Goal: Task Accomplishment & Management: Use online tool/utility

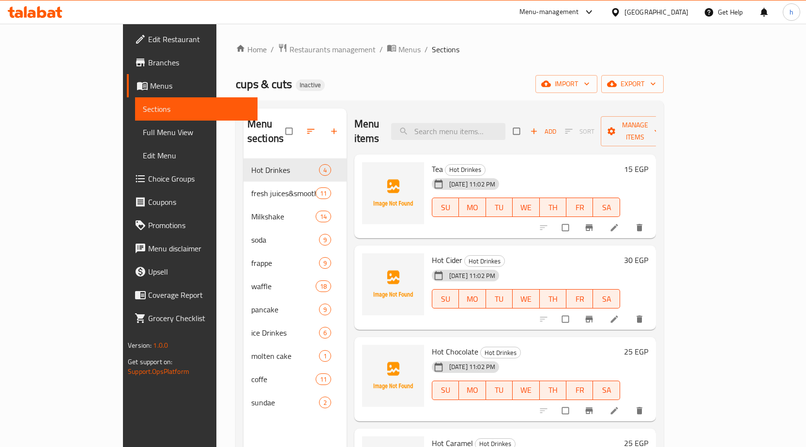
click at [44, 12] on icon at bounding box center [41, 12] width 9 height 12
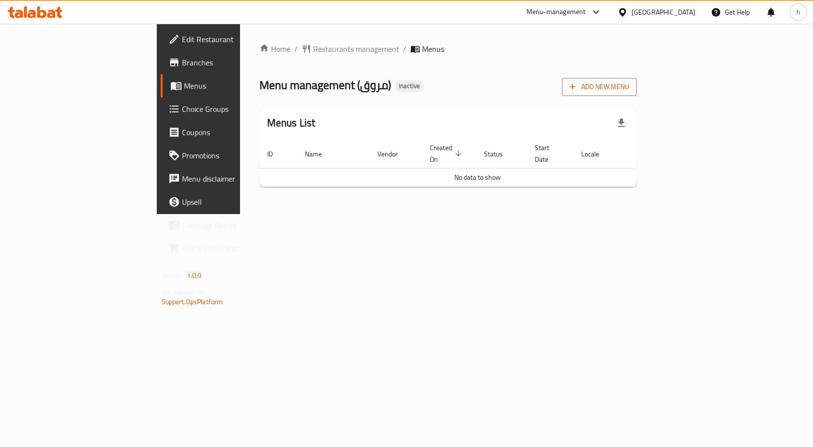
click at [629, 90] on span "Add New Menu" at bounding box center [600, 87] width 60 height 12
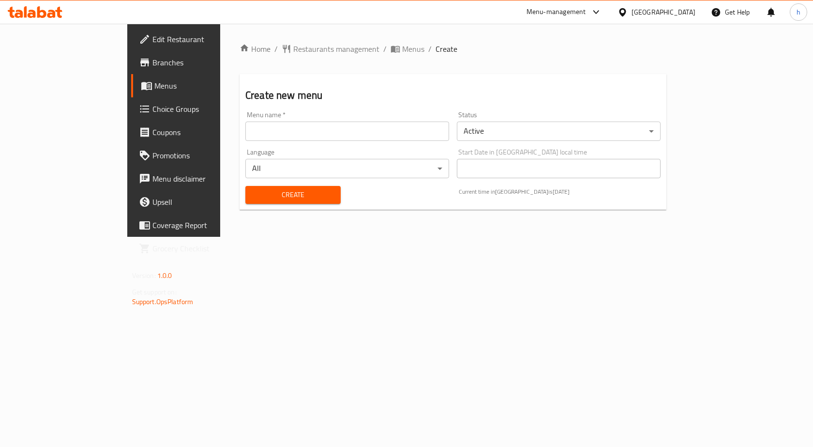
click at [323, 133] on input "text" at bounding box center [347, 130] width 204 height 19
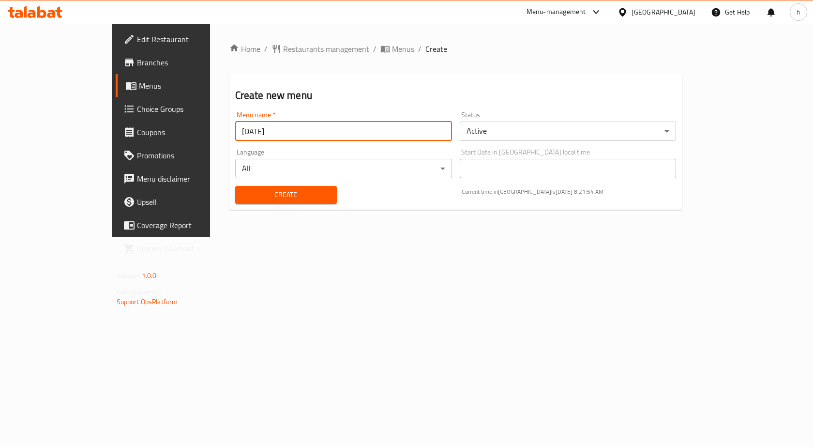
type input "29/9/2025"
click at [484, 72] on div "Home / Restaurants management / Menus / Create Create new menu Menu name   * 29…" at bounding box center [455, 130] width 453 height 174
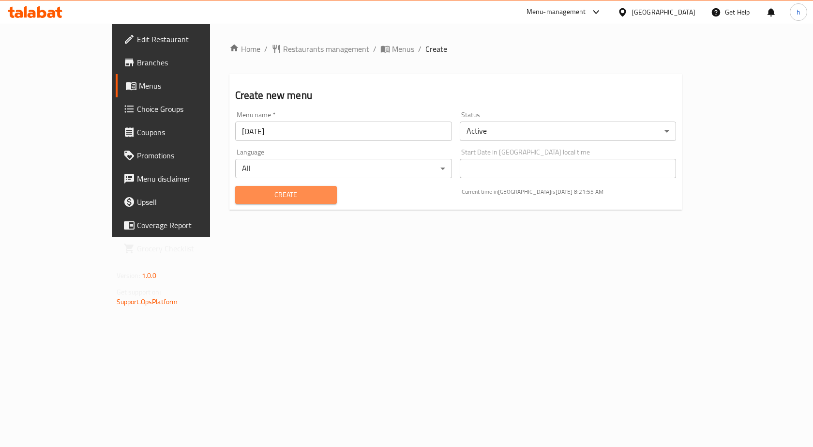
click at [243, 192] on span "Create" at bounding box center [286, 195] width 86 height 12
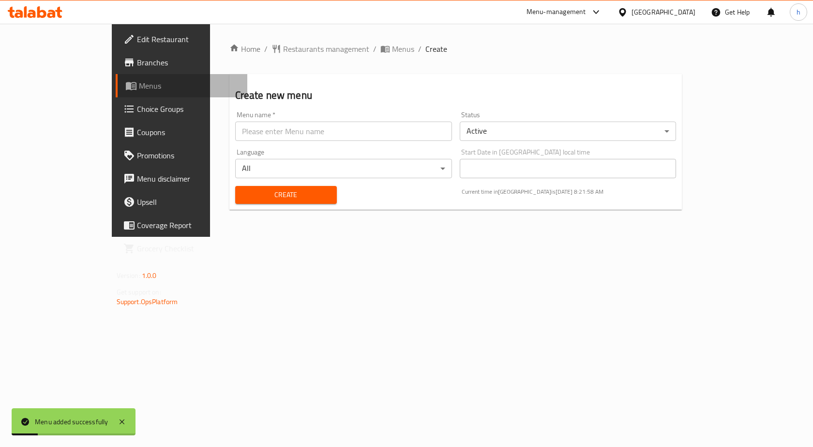
click at [139, 89] on span "Menus" at bounding box center [189, 86] width 101 height 12
